Goal: Find specific page/section: Find specific page/section

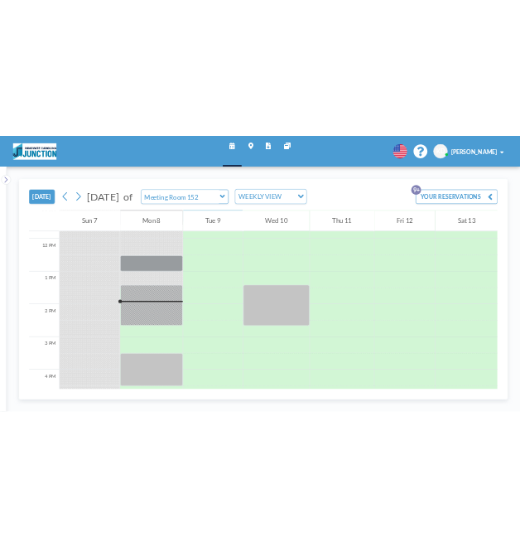
scroll to position [861, 0]
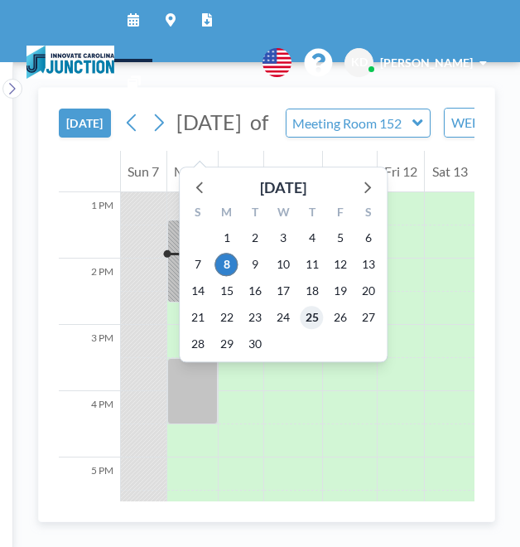
click at [311, 324] on span "25" at bounding box center [312, 317] width 23 height 23
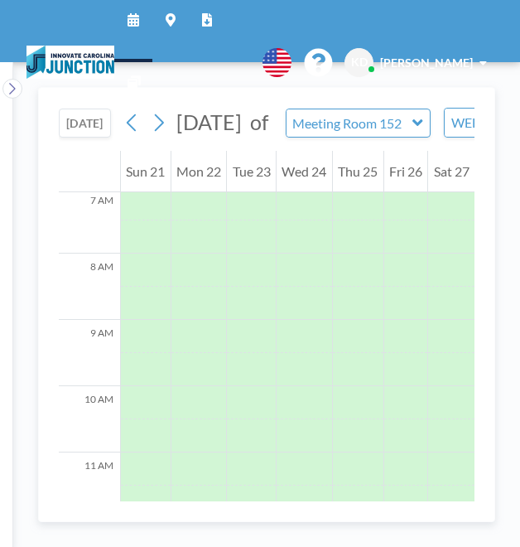
scroll to position [497, 0]
click at [411, 133] on input "text" at bounding box center [350, 122] width 127 height 27
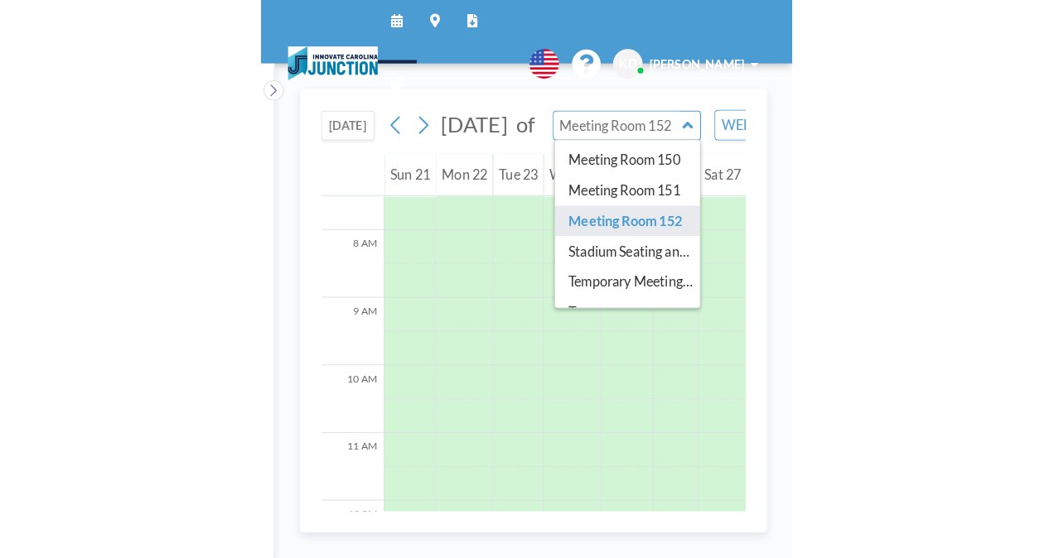
scroll to position [146, 0]
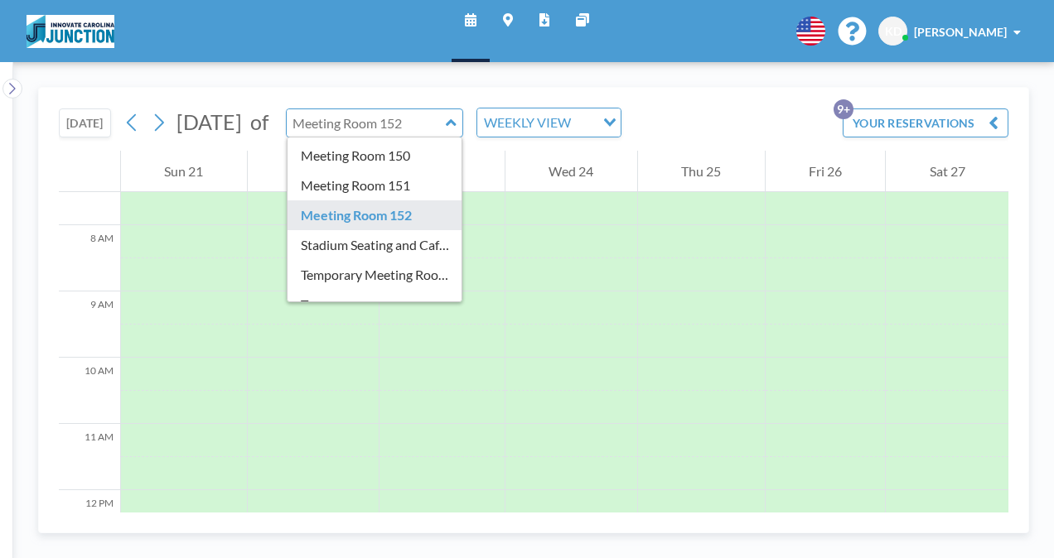
type input "Meeting Room 152"
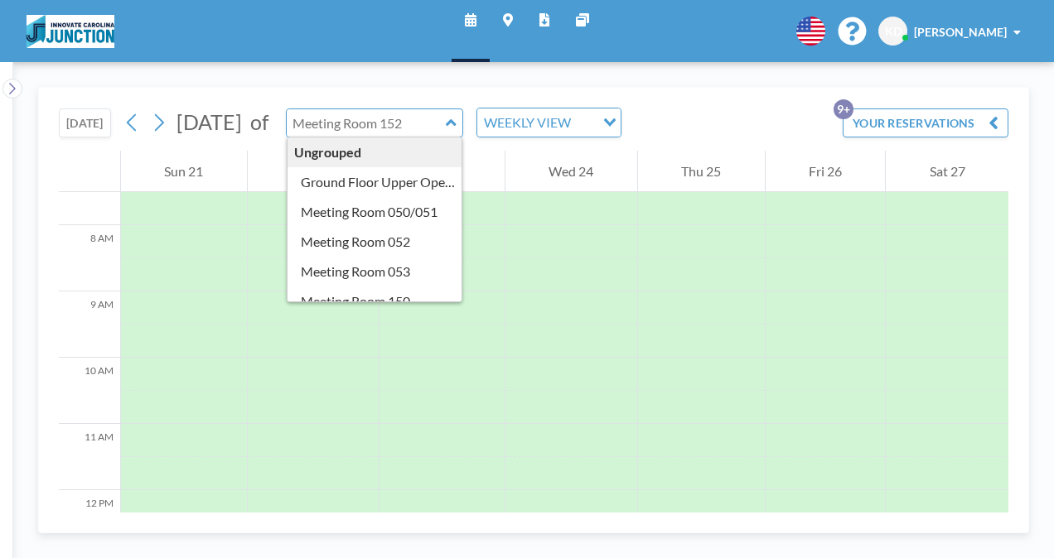
click at [446, 125] on input "text" at bounding box center [366, 122] width 159 height 27
type input "Meeting Room 152"
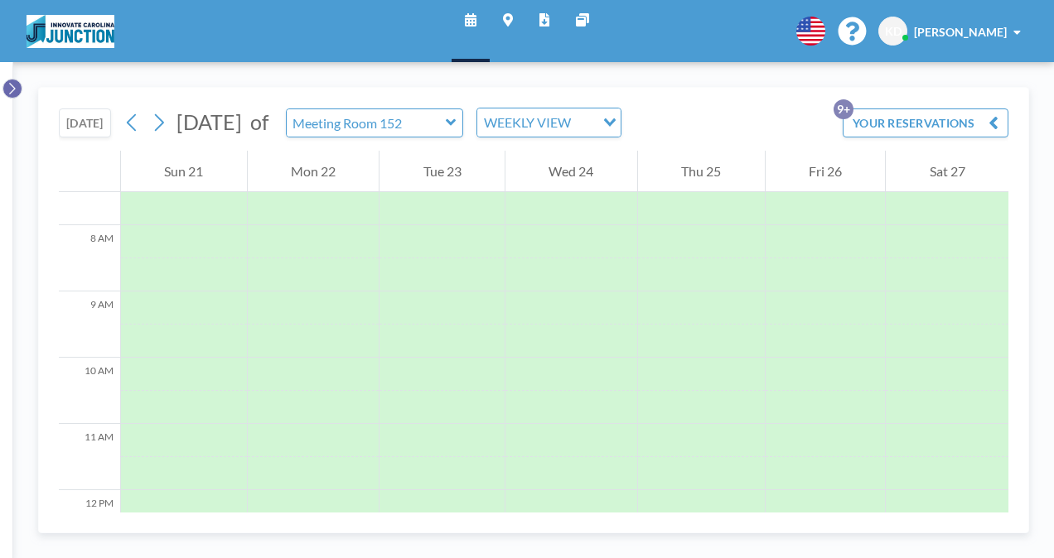
click at [6, 95] on button at bounding box center [12, 89] width 20 height 20
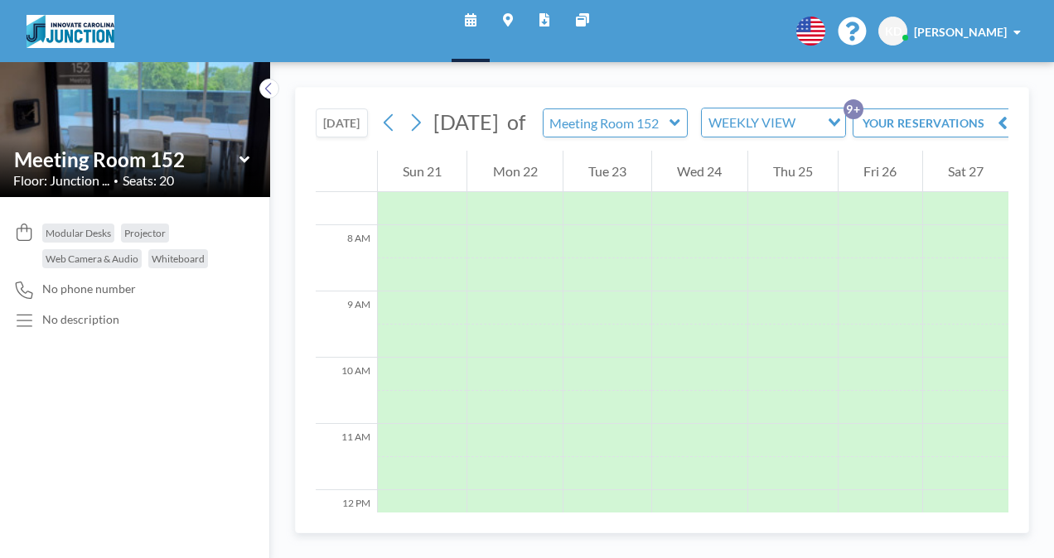
click at [680, 131] on icon at bounding box center [674, 122] width 11 height 17
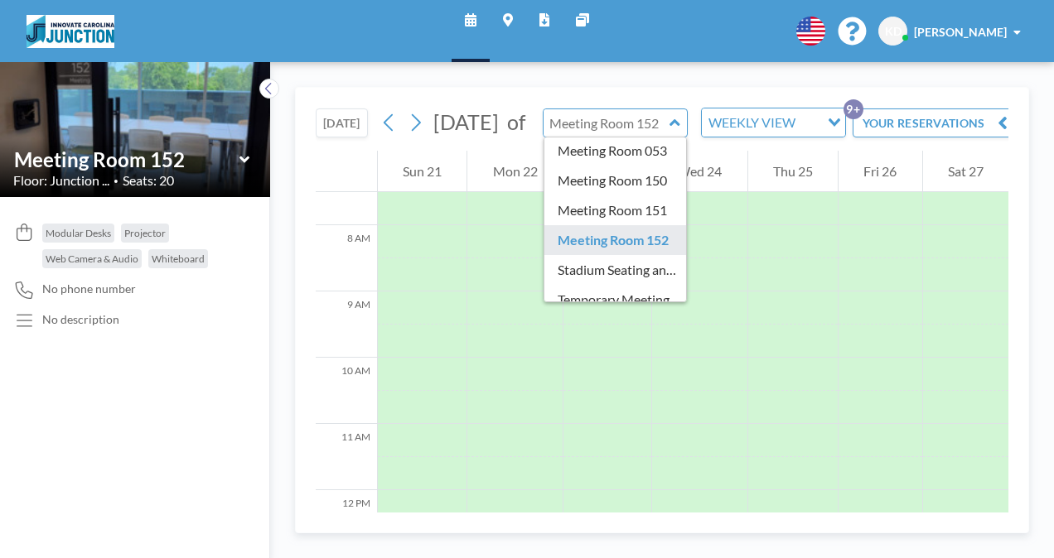
scroll to position [120, 0]
type input "Meeting Room 150"
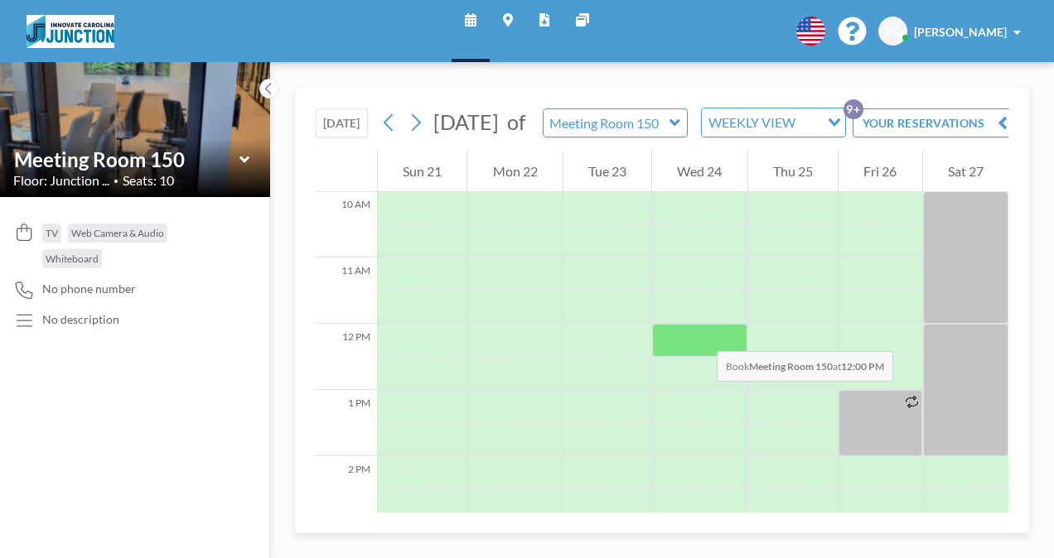
scroll to position [654, 0]
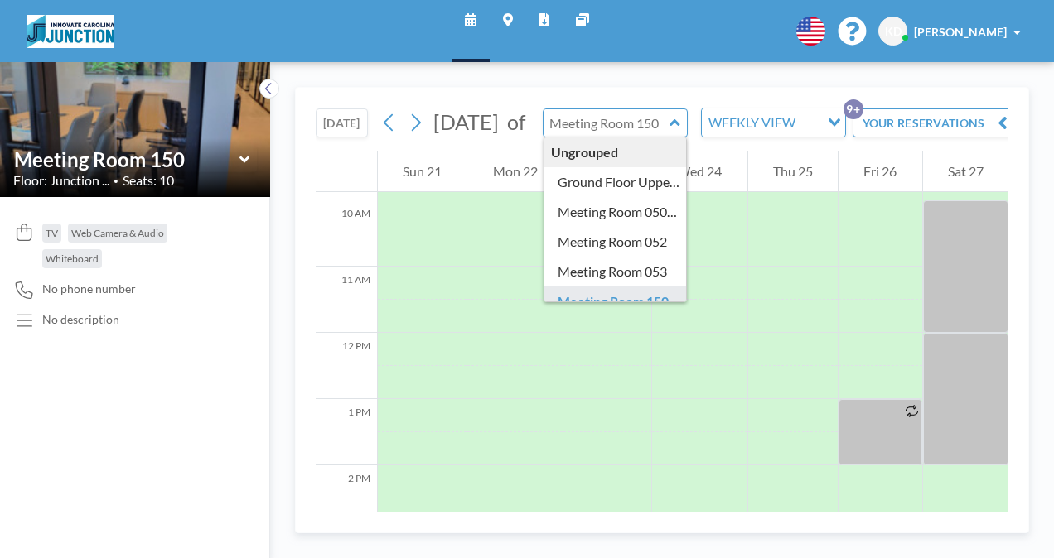
click at [670, 137] on input "text" at bounding box center [606, 122] width 127 height 27
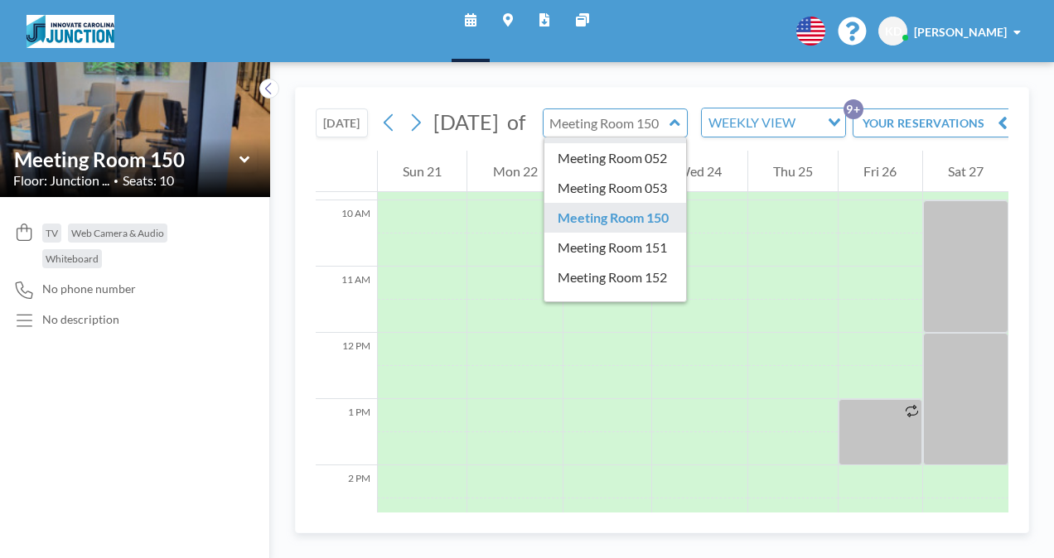
scroll to position [84, 0]
type input "Meeting Room 151"
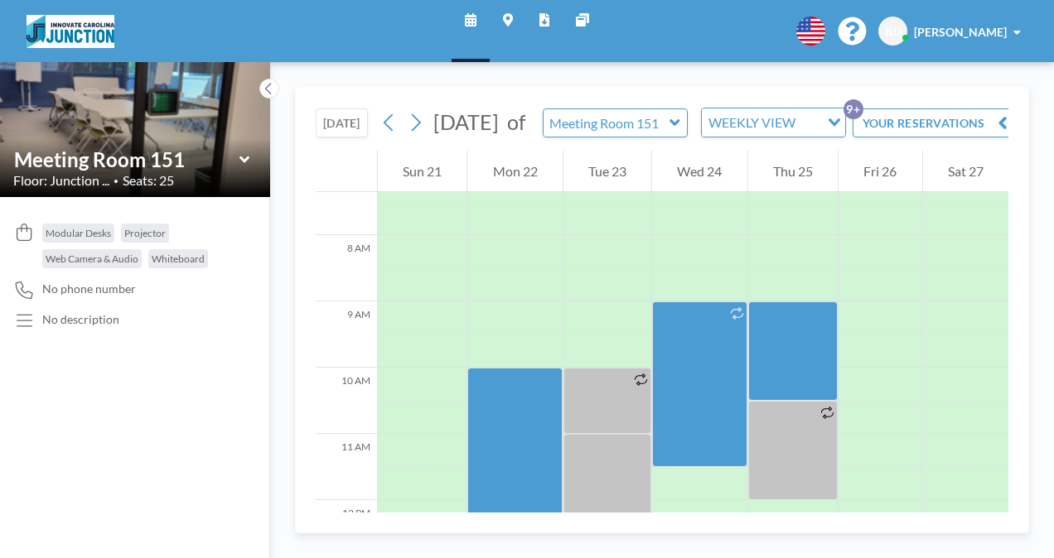
scroll to position [497, 0]
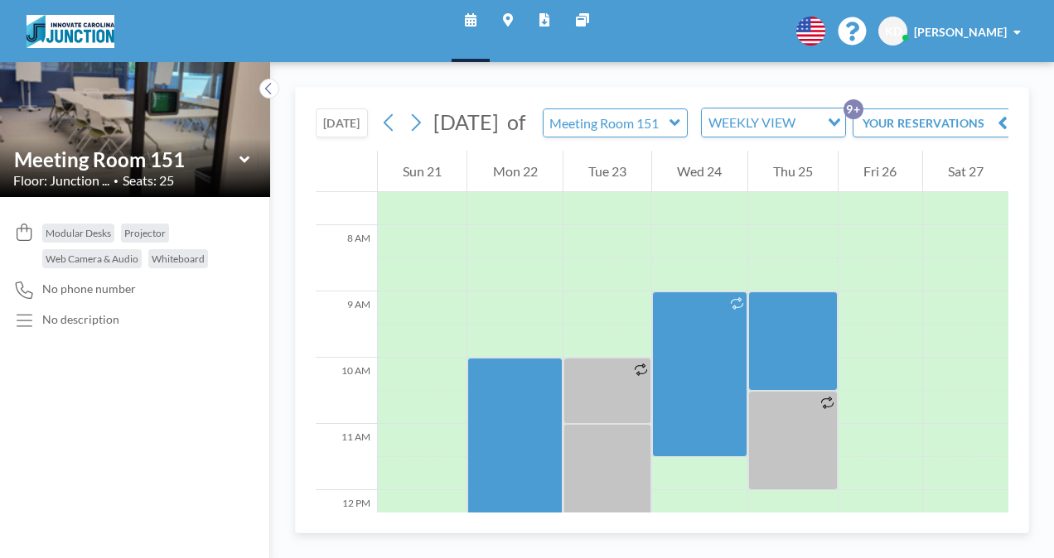
drag, startPoint x: 668, startPoint y: 252, endPoint x: 784, endPoint y: 161, distance: 146.8
drag, startPoint x: 784, startPoint y: 161, endPoint x: 714, endPoint y: 91, distance: 98.4
drag, startPoint x: 714, startPoint y: 91, endPoint x: 1056, endPoint y: 490, distance: 525.8
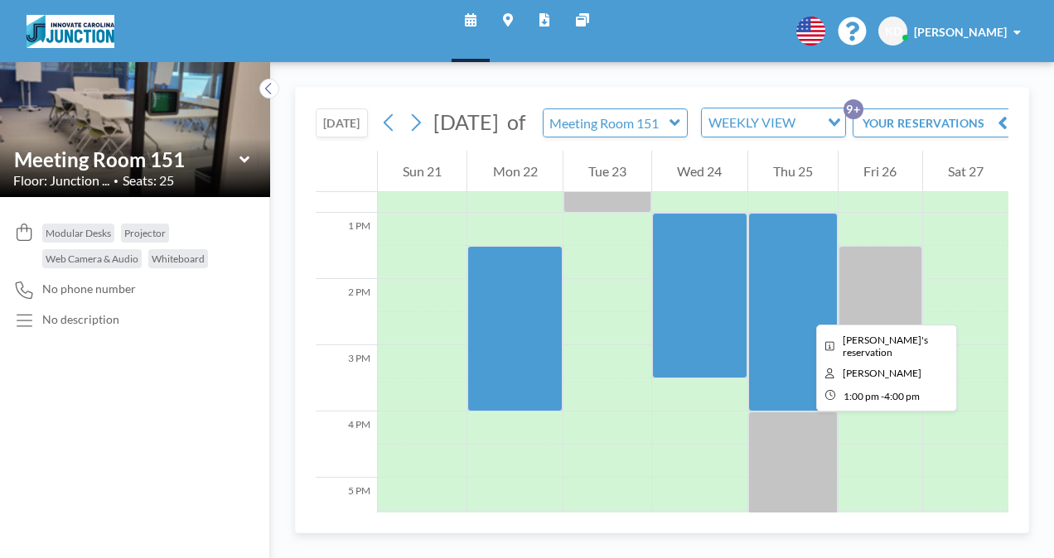
scroll to position [847, 0]
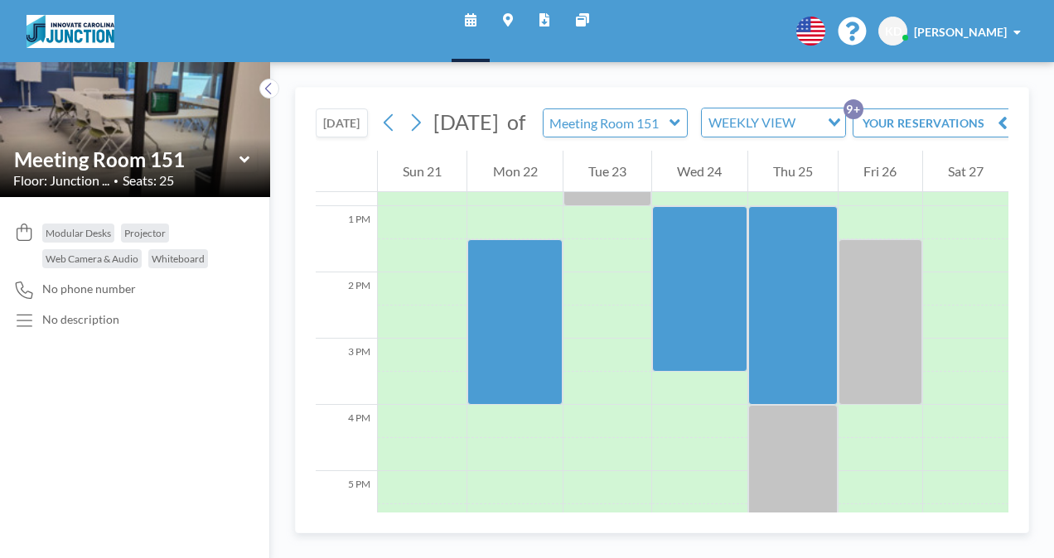
click at [688, 138] on div "Meeting Room 151" at bounding box center [615, 123] width 145 height 29
click at [680, 129] on icon at bounding box center [674, 122] width 11 height 17
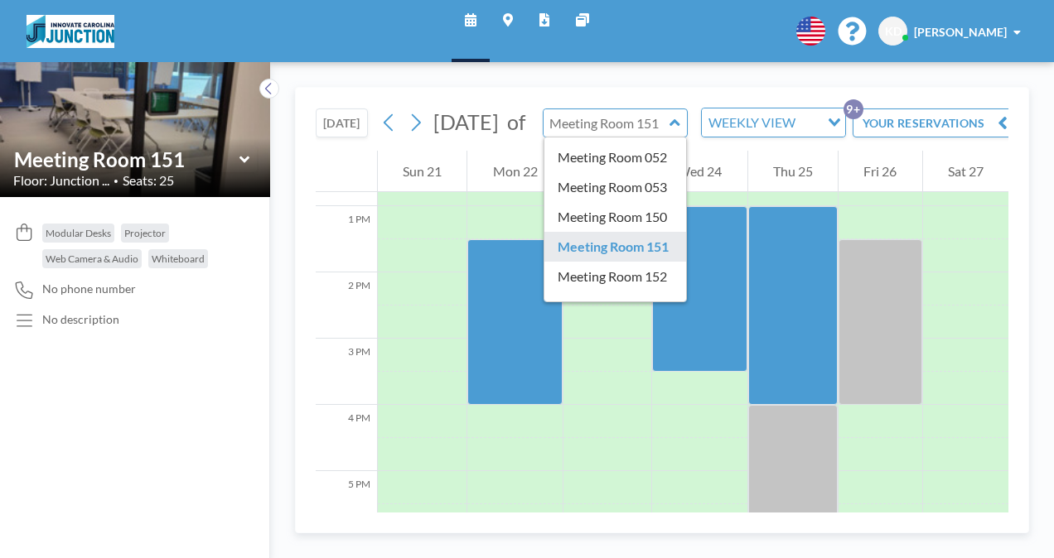
scroll to position [89, 0]
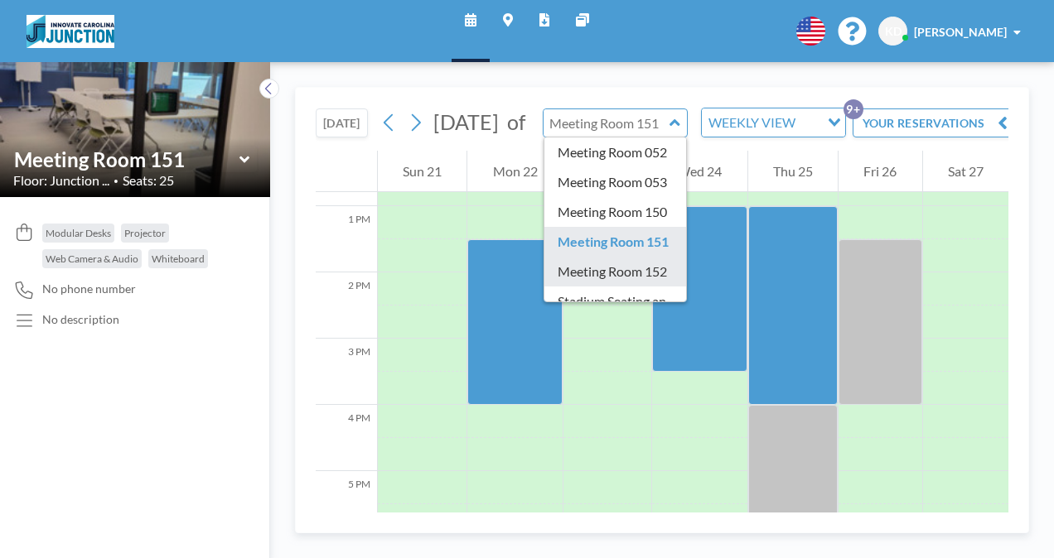
type input "Meeting Room 152"
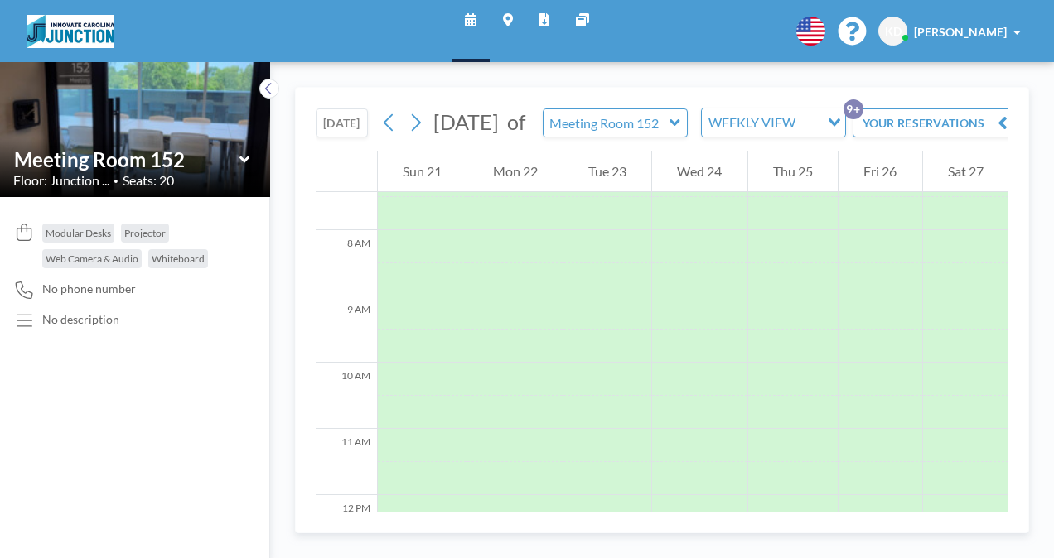
scroll to position [497, 0]
